Goal: Obtain resource: Download file/media

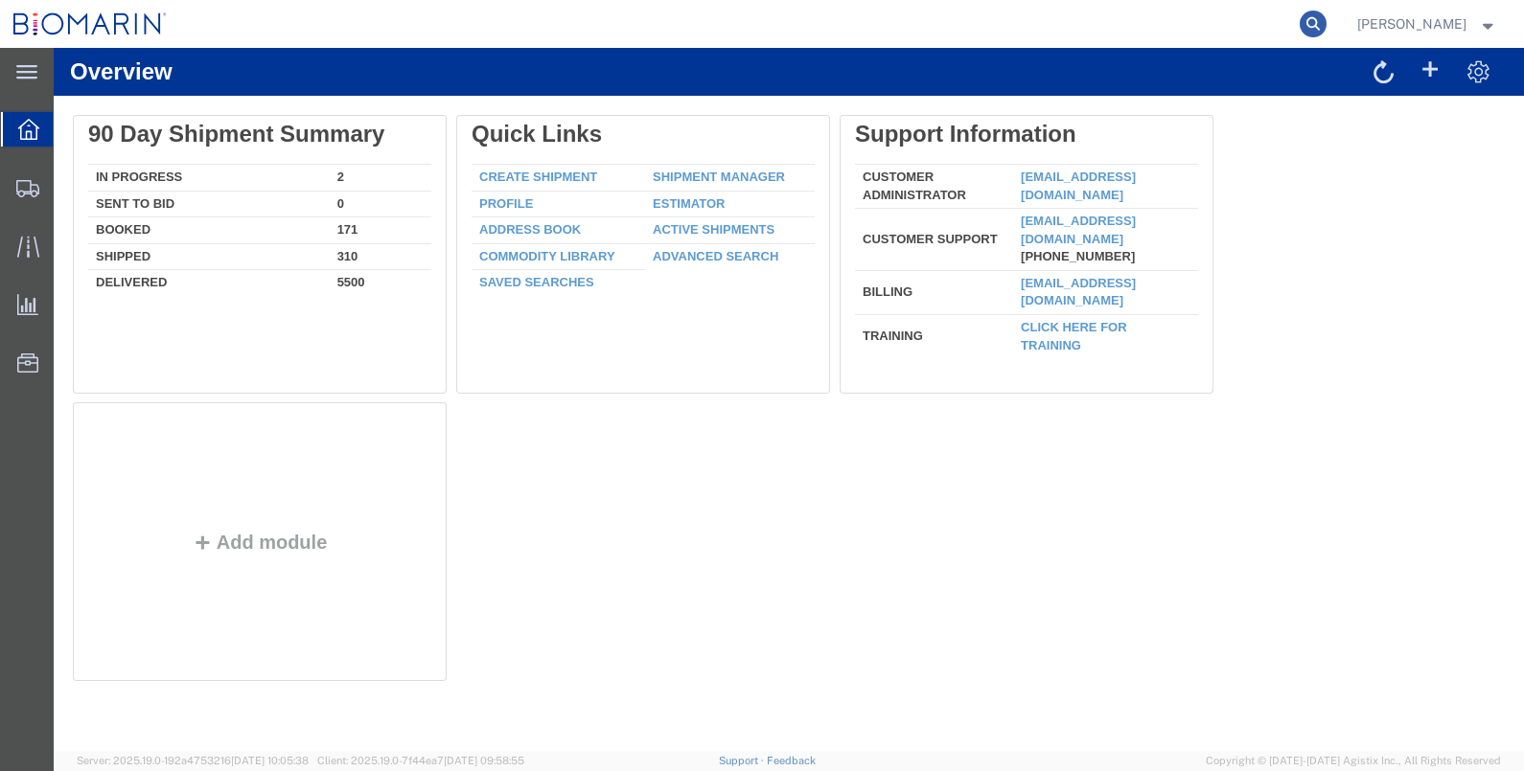
click at [1326, 24] on icon at bounding box center [1313, 24] width 27 height 27
click at [1326, 25] on icon at bounding box center [1313, 24] width 27 height 27
click at [1081, 26] on input "search" at bounding box center [1008, 24] width 583 height 46
paste input "S02275171"
type input "S02275171"
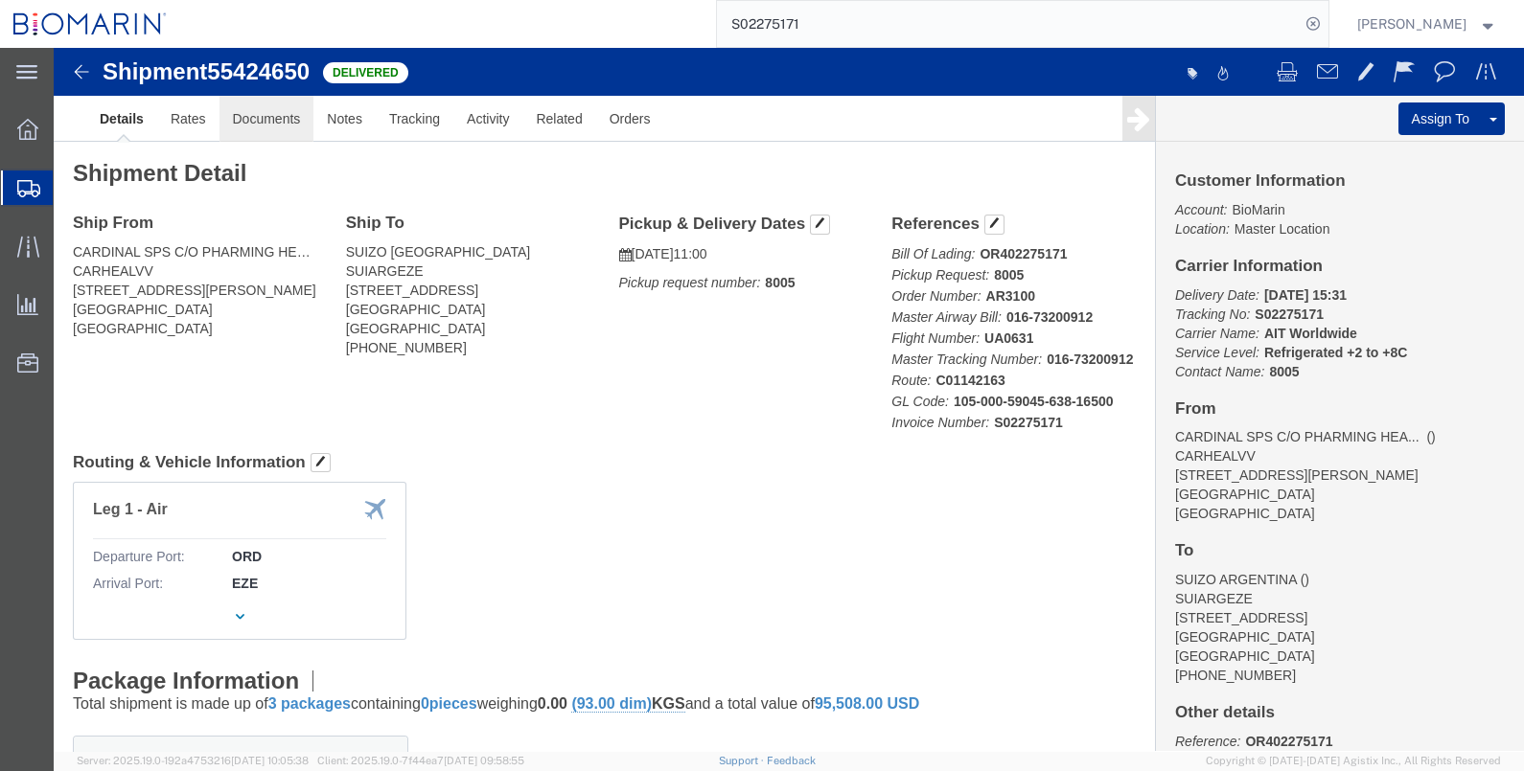
click link "Documents"
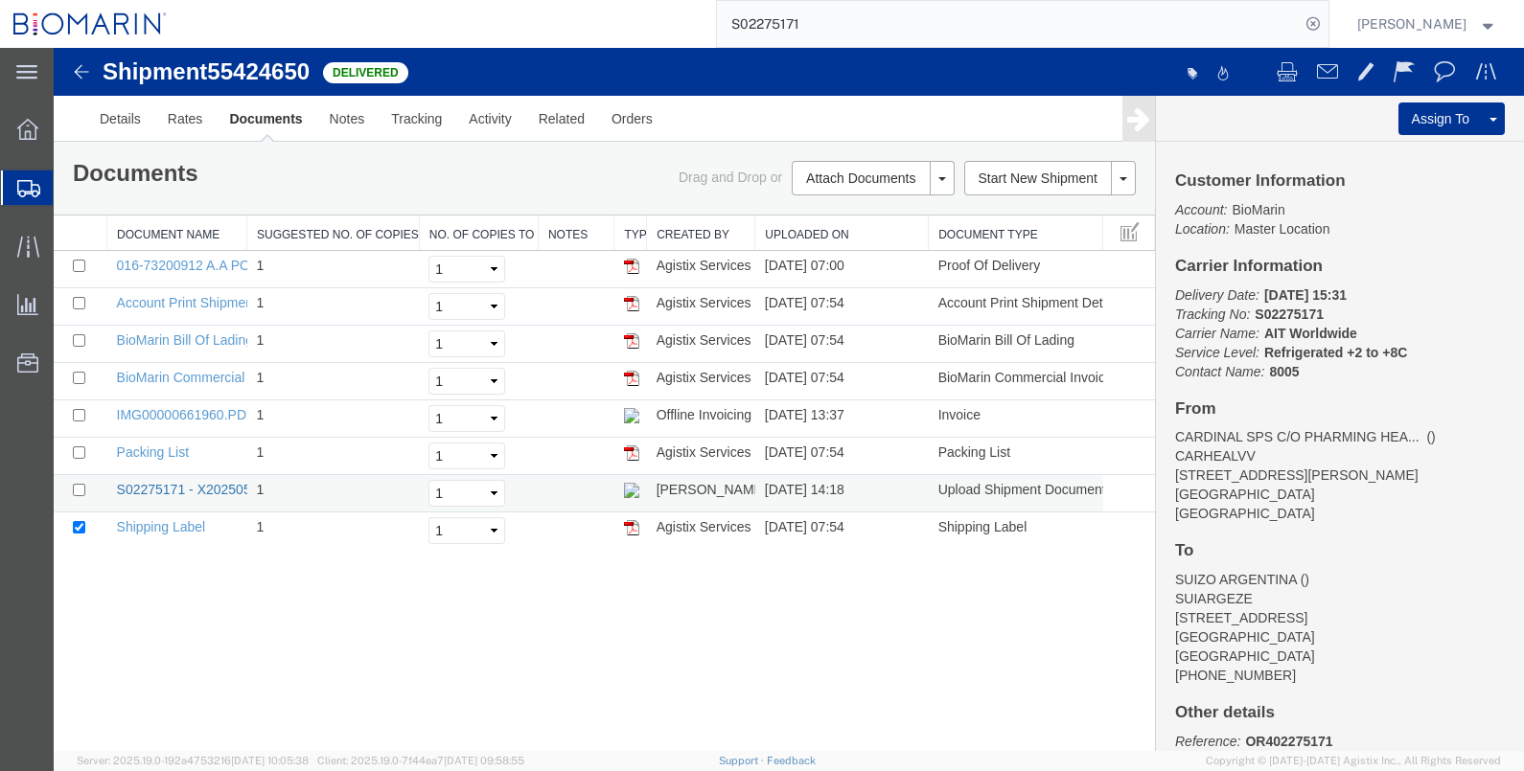
click at [188, 487] on link "S02275171 - X20250508419270.PDF" at bounding box center [229, 489] width 224 height 15
